Goal: Check status

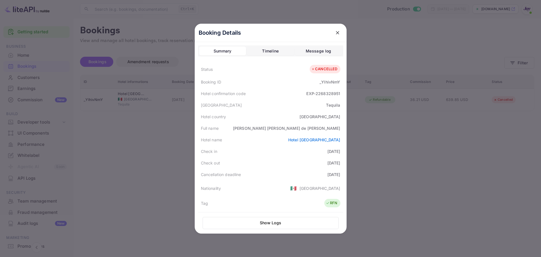
scroll to position [28, 0]
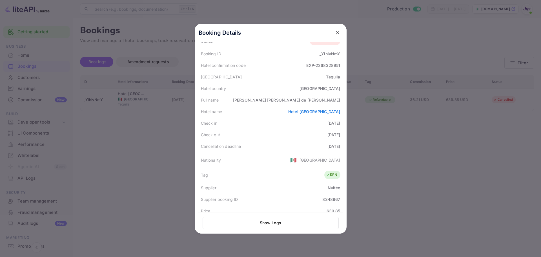
click at [141, 124] on div at bounding box center [270, 128] width 541 height 257
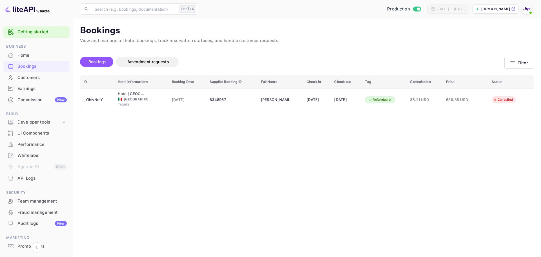
click at [37, 65] on div "Bookings" at bounding box center [41, 66] width 49 height 6
click at [514, 59] on button "Filter" at bounding box center [520, 63] width 30 height 12
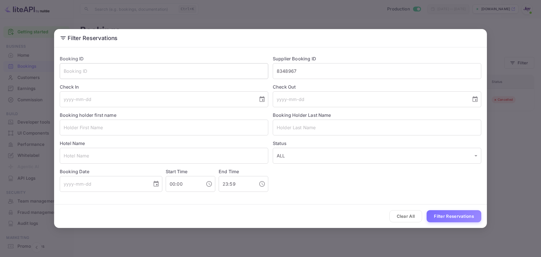
click at [89, 74] on input "text" at bounding box center [164, 71] width 209 height 16
drag, startPoint x: 306, startPoint y: 76, endPoint x: 265, endPoint y: 73, distance: 41.3
click at [265, 73] on div "Booking ID ​ Supplier Booking ID 8348967 ​ Check In ​ Check Out ​ Booking holde…" at bounding box center [268, 121] width 426 height 141
paste input "4cfe763f0d"
type input "4cfe763f0d"
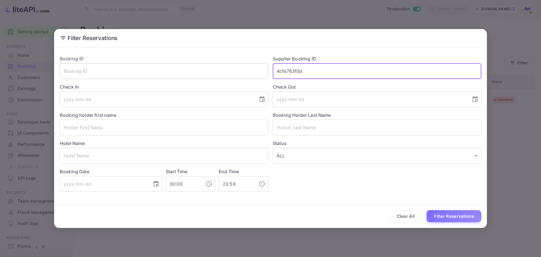
drag, startPoint x: 317, startPoint y: 75, endPoint x: 250, endPoint y: 74, distance: 67.4
click at [250, 74] on div "Booking ID ​ Supplier Booking ID 4cfe763f0d ​ Check In ​ Check Out ​ Booking ho…" at bounding box center [268, 121] width 426 height 141
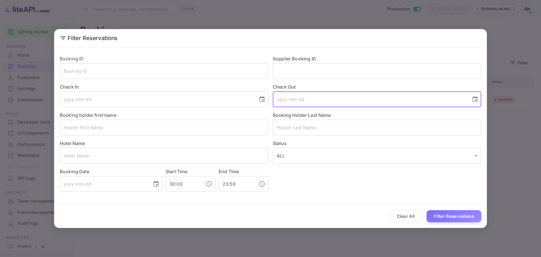
click at [321, 97] on input "tel" at bounding box center [370, 99] width 195 height 16
click at [317, 82] on div "Check Out ​" at bounding box center [374, 93] width 213 height 28
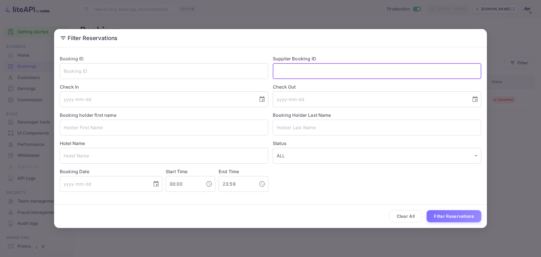
click at [320, 74] on input "text" at bounding box center [377, 71] width 209 height 16
paste input "9077795"
type input "9077795"
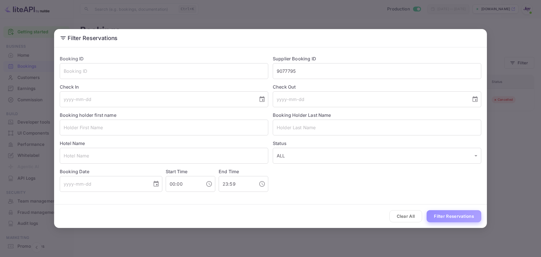
click at [455, 217] on button "Filter Reservations" at bounding box center [454, 216] width 55 height 12
drag, startPoint x: 458, startPoint y: 215, endPoint x: 455, endPoint y: 217, distance: 3.5
click at [456, 216] on button "Filter Reservations" at bounding box center [454, 216] width 55 height 12
click at [407, 219] on button "Clear All" at bounding box center [406, 216] width 33 height 12
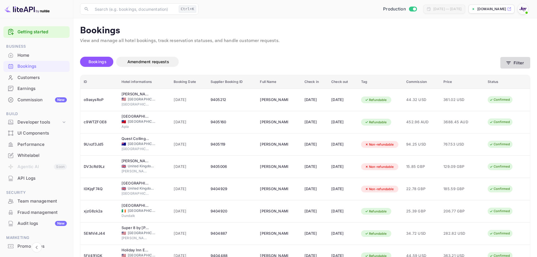
click at [525, 63] on button "Filter" at bounding box center [515, 63] width 30 height 12
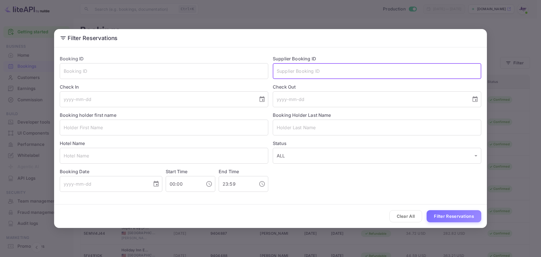
click at [303, 76] on input "text" at bounding box center [377, 71] width 209 height 16
paste input "9077795"
type input "9077795"
click at [447, 215] on button "Filter Reservations" at bounding box center [454, 216] width 55 height 12
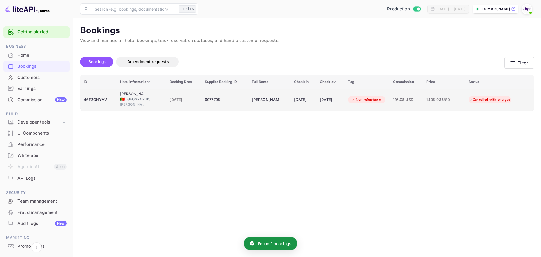
click at [113, 107] on td "rMF2QHYVV" at bounding box center [98, 100] width 36 height 22
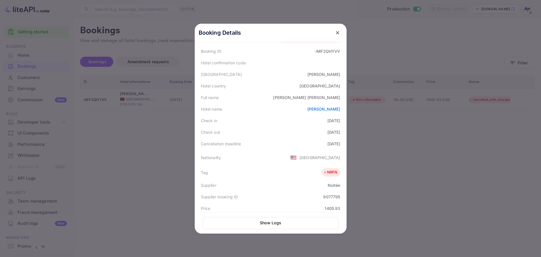
scroll to position [56, 0]
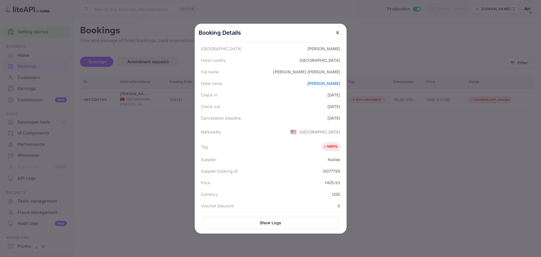
click at [112, 115] on div at bounding box center [270, 128] width 541 height 257
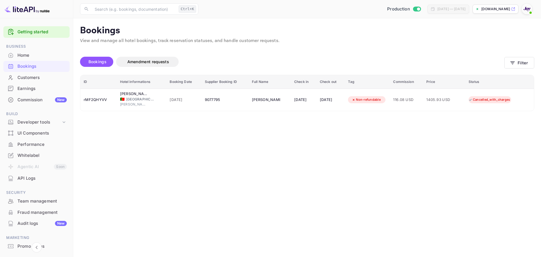
click at [39, 68] on div "Bookings" at bounding box center [41, 66] width 49 height 6
click at [514, 61] on icon "button" at bounding box center [513, 63] width 6 height 6
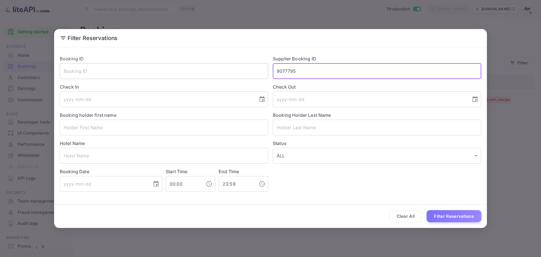
drag, startPoint x: 328, startPoint y: 74, endPoint x: 237, endPoint y: 76, distance: 91.4
click at [246, 74] on div "Booking ID ​ Supplier Booking ID 9077795 ​ Check In ​ Check Out ​ Booking holde…" at bounding box center [268, 121] width 426 height 141
paste input "8298937"
type input "8298937"
click at [447, 219] on button "Filter Reservations" at bounding box center [454, 216] width 55 height 12
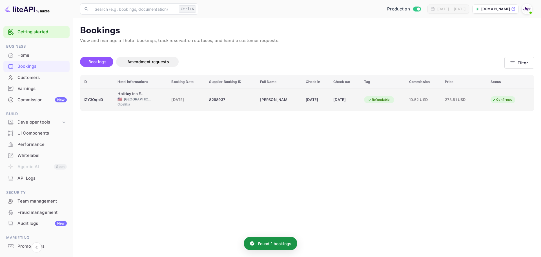
click at [101, 102] on div "IZY3Oqbl0" at bounding box center [97, 99] width 27 height 9
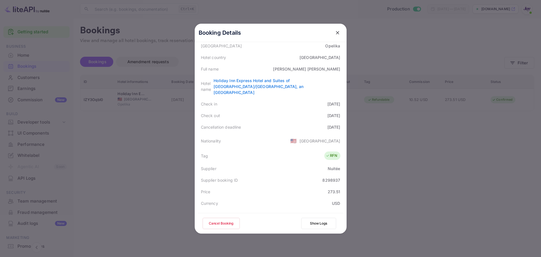
scroll to position [137, 0]
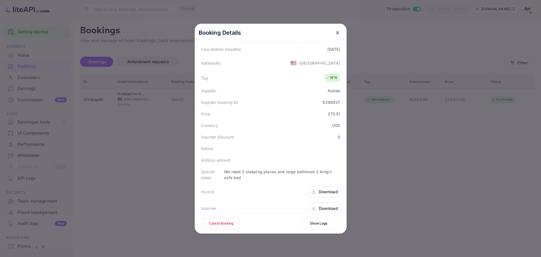
click at [331, 205] on div "Download" at bounding box center [328, 208] width 19 height 6
click at [336, 32] on icon "close" at bounding box center [338, 33] width 6 height 6
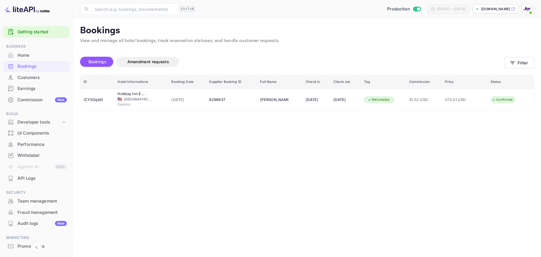
click at [196, 163] on main "Bookings View and manage all hotel bookings, track reservation statuses, and ha…" at bounding box center [307, 137] width 468 height 239
